Goal: Information Seeking & Learning: Learn about a topic

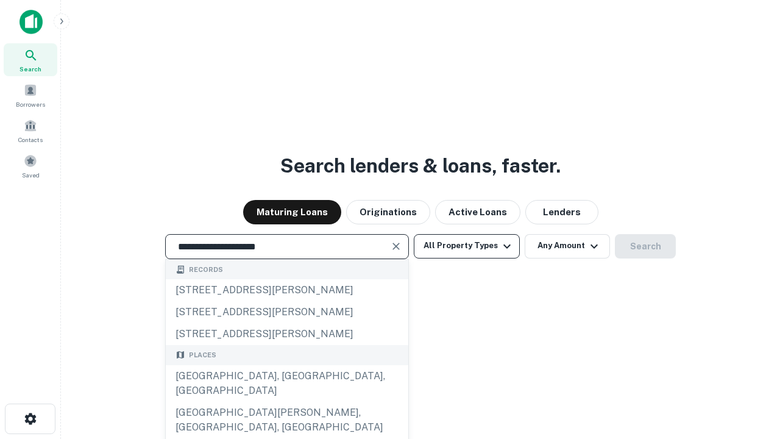
click at [286, 401] on div "[GEOGRAPHIC_DATA], [GEOGRAPHIC_DATA], [GEOGRAPHIC_DATA]" at bounding box center [287, 383] width 242 height 37
click at [467, 246] on button "All Property Types" at bounding box center [467, 246] width 106 height 24
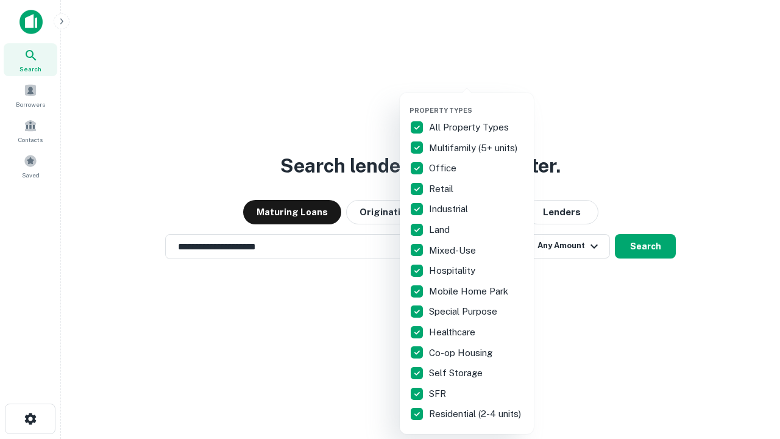
type input "**********"
click at [476, 102] on button "button" at bounding box center [476, 102] width 134 height 1
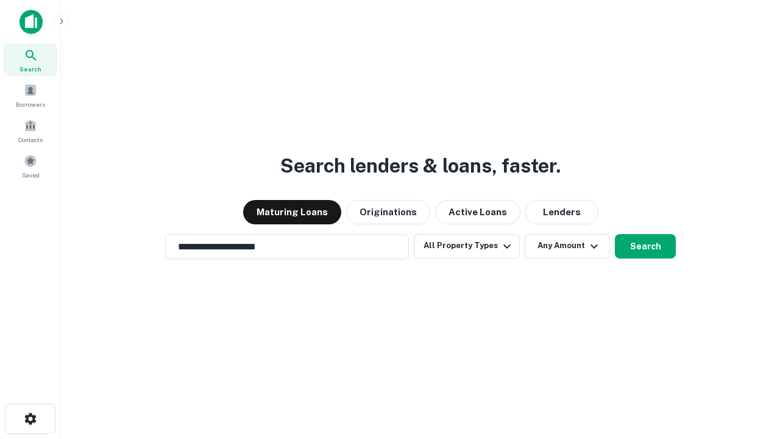
scroll to position [19, 0]
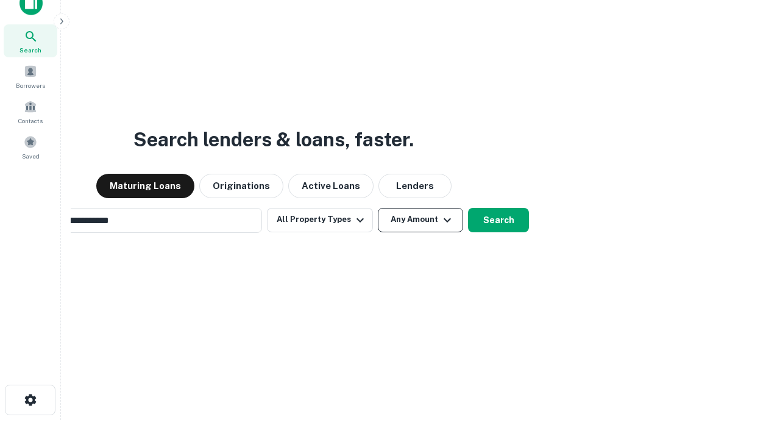
click at [378, 208] on button "Any Amount" at bounding box center [420, 220] width 85 height 24
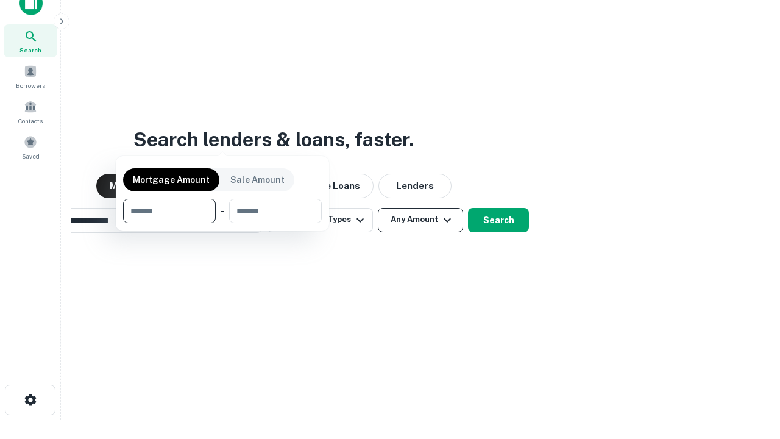
scroll to position [88, 345]
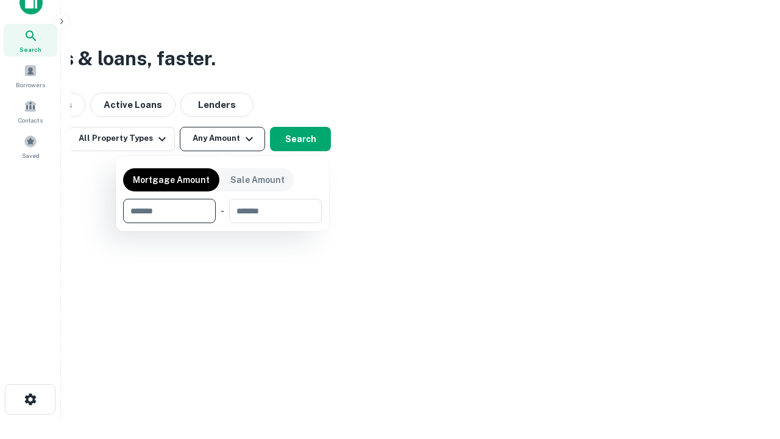
type input "*******"
click at [222, 223] on button "button" at bounding box center [222, 223] width 199 height 1
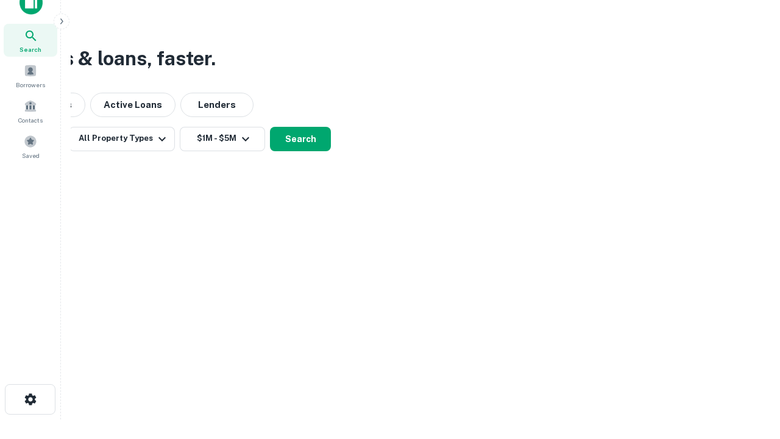
scroll to position [7, 225]
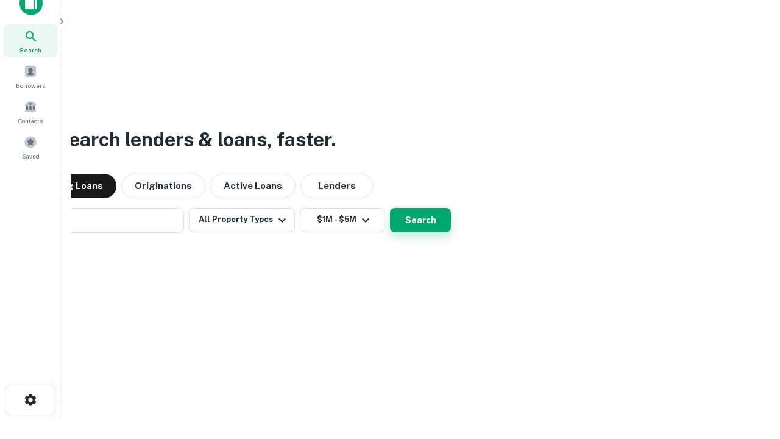
click at [390, 208] on button "Search" at bounding box center [420, 220] width 61 height 24
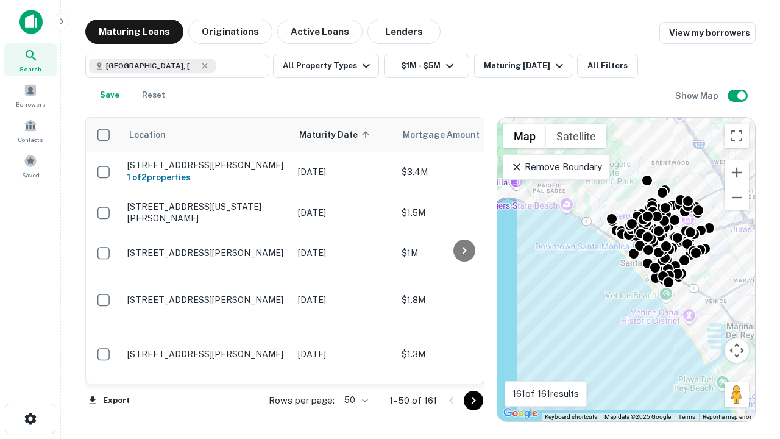
click at [354, 400] on body "Search Borrowers Contacts Saved Maturing Loans Originations Active Loans Lender…" at bounding box center [390, 219] width 780 height 439
click at [355, 369] on li "25" at bounding box center [354, 369] width 35 height 22
